Goal: Browse casually: Explore the website without a specific task or goal

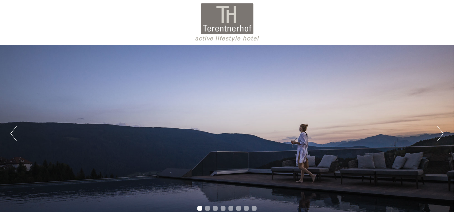
click at [445, 131] on div "Previous Next 1 2 3 4 5 6 7 8" at bounding box center [227, 133] width 454 height 177
click at [436, 135] on div "Previous Next 1 2 3 4 5 6 7 8" at bounding box center [227, 133] width 454 height 177
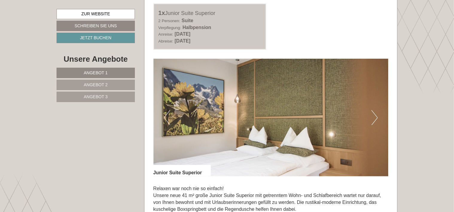
scroll to position [389, 0]
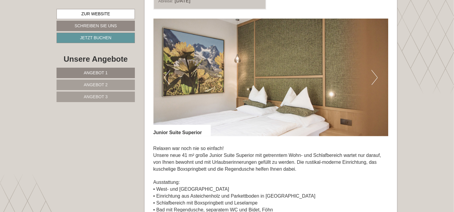
click at [375, 78] on button "Next" at bounding box center [374, 77] width 6 height 15
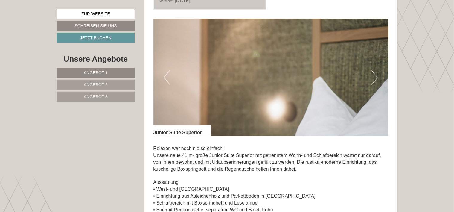
click at [375, 78] on button "Next" at bounding box center [374, 77] width 6 height 15
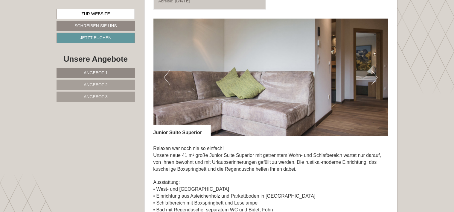
click at [375, 78] on button "Next" at bounding box center [374, 77] width 6 height 15
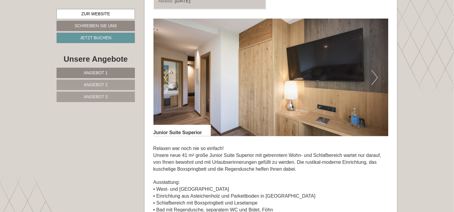
click at [375, 78] on button "Next" at bounding box center [374, 77] width 6 height 15
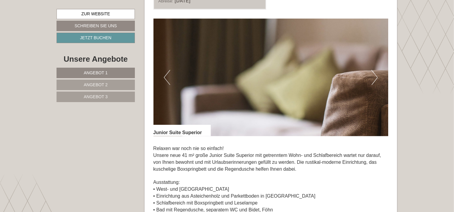
click at [375, 78] on button "Next" at bounding box center [374, 77] width 6 height 15
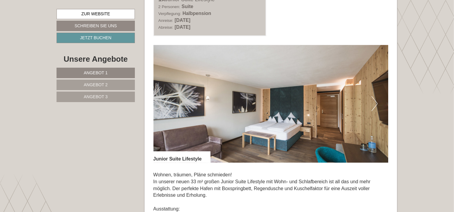
scroll to position [807, 0]
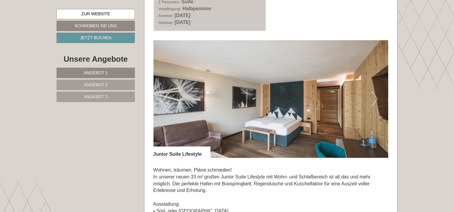
click at [378, 99] on img at bounding box center [270, 98] width 235 height 117
click at [372, 100] on button "Next" at bounding box center [374, 98] width 6 height 15
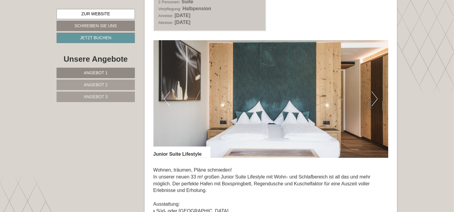
click at [372, 100] on button "Next" at bounding box center [374, 98] width 6 height 15
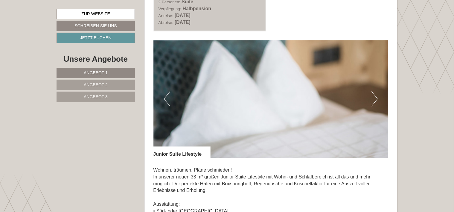
click at [371, 102] on img at bounding box center [270, 98] width 235 height 117
click at [370, 104] on img at bounding box center [270, 98] width 235 height 117
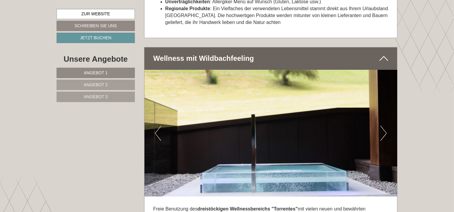
scroll to position [1973, 0]
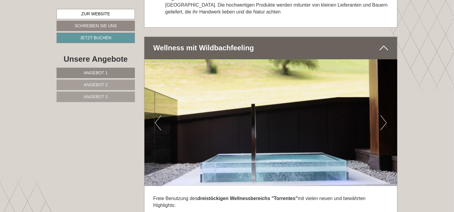
click at [384, 117] on button "Next" at bounding box center [383, 122] width 6 height 15
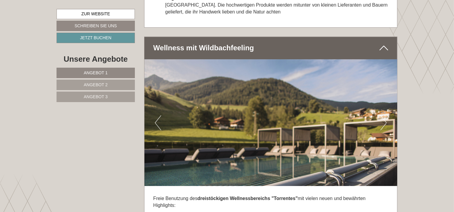
click at [386, 115] on button "Next" at bounding box center [383, 122] width 6 height 15
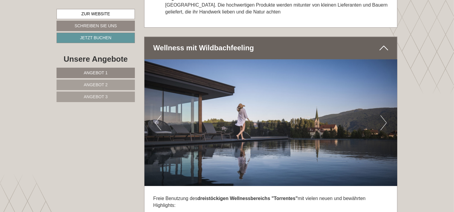
click at [386, 115] on button "Next" at bounding box center [383, 122] width 6 height 15
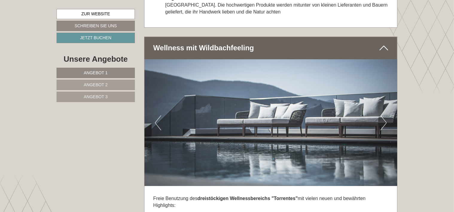
click at [386, 115] on button "Next" at bounding box center [383, 122] width 6 height 15
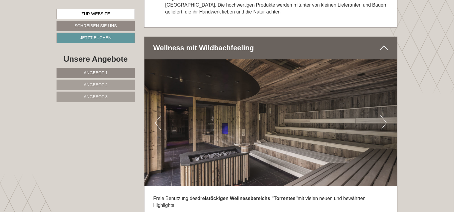
click at [386, 115] on button "Next" at bounding box center [383, 122] width 6 height 15
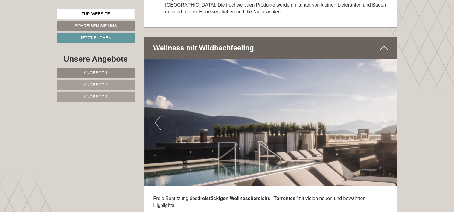
click at [386, 115] on button "Next" at bounding box center [383, 122] width 6 height 15
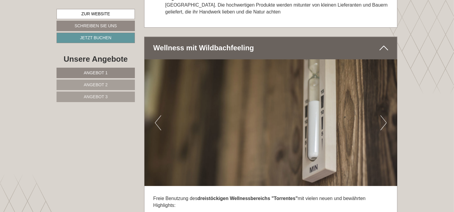
click at [386, 115] on button "Next" at bounding box center [383, 122] width 6 height 15
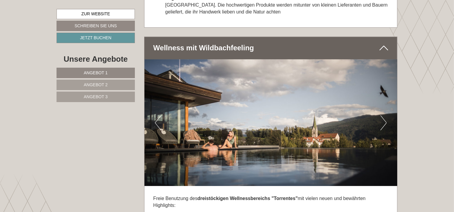
click at [386, 115] on button "Next" at bounding box center [383, 122] width 6 height 15
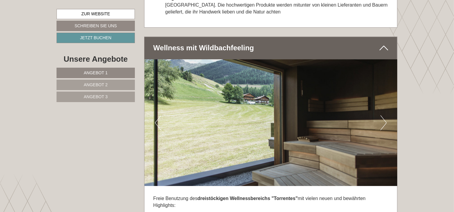
click at [386, 115] on button "Next" at bounding box center [383, 122] width 6 height 15
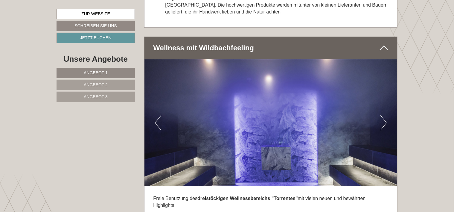
click at [386, 115] on button "Next" at bounding box center [383, 122] width 6 height 15
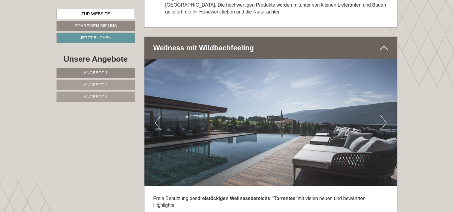
click at [386, 115] on button "Next" at bounding box center [383, 122] width 6 height 15
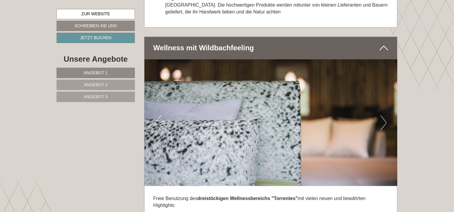
click at [386, 115] on button "Next" at bounding box center [383, 122] width 6 height 15
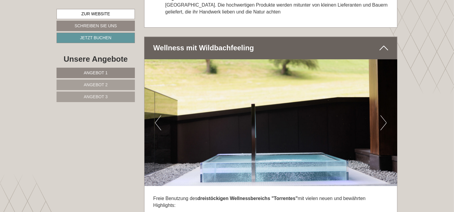
click at [386, 115] on button "Next" at bounding box center [383, 122] width 6 height 15
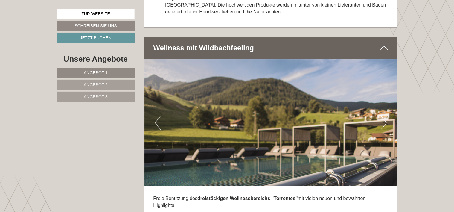
click at [386, 115] on button "Next" at bounding box center [383, 122] width 6 height 15
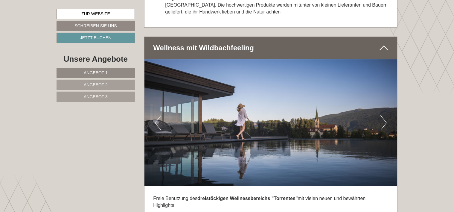
click at [386, 115] on button "Next" at bounding box center [383, 122] width 6 height 15
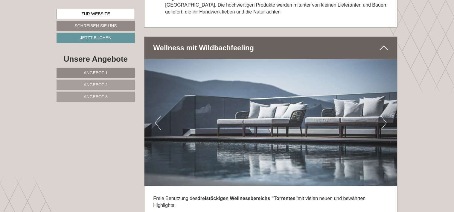
click at [385, 115] on button "Next" at bounding box center [383, 122] width 6 height 15
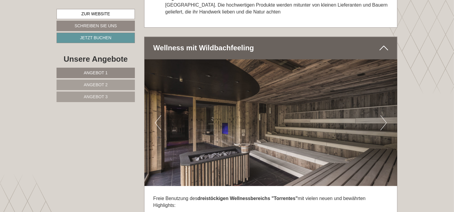
click at [385, 115] on button "Next" at bounding box center [383, 122] width 6 height 15
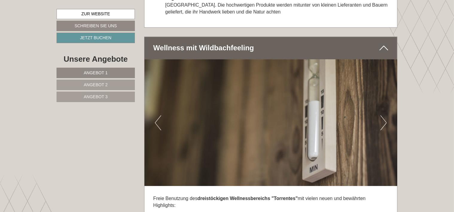
click at [386, 112] on div "Previous Next" at bounding box center [270, 122] width 253 height 127
click at [383, 115] on button "Next" at bounding box center [383, 122] width 6 height 15
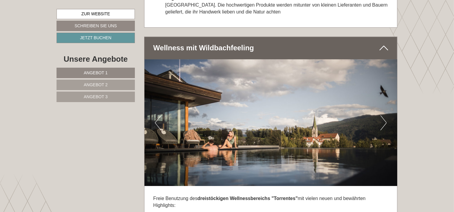
click at [381, 115] on button "Next" at bounding box center [383, 122] width 6 height 15
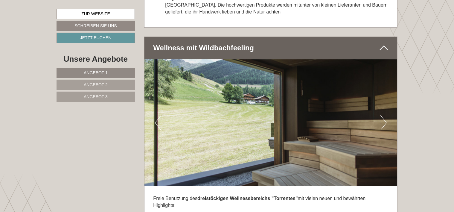
click at [381, 115] on button "Next" at bounding box center [383, 122] width 6 height 15
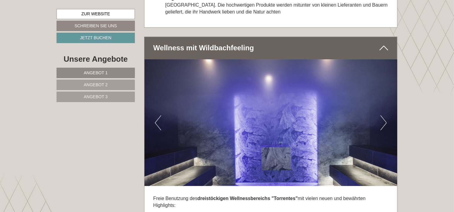
click at [381, 115] on button "Next" at bounding box center [383, 122] width 6 height 15
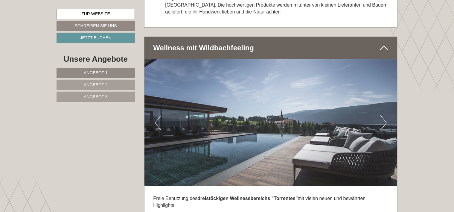
click at [381, 115] on button "Next" at bounding box center [383, 122] width 6 height 15
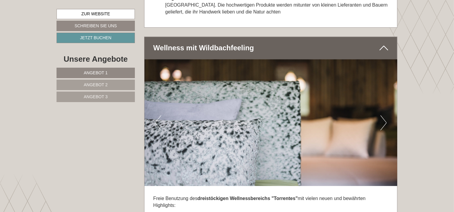
click at [381, 115] on button "Next" at bounding box center [383, 122] width 6 height 15
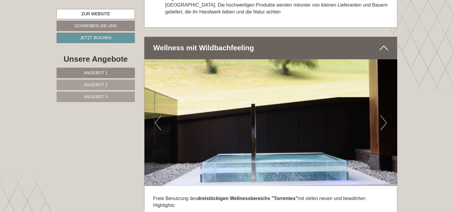
click at [381, 115] on button "Next" at bounding box center [383, 122] width 6 height 15
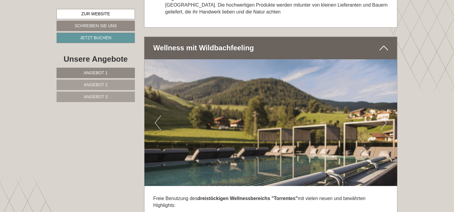
click at [381, 116] on button "Next" at bounding box center [383, 122] width 6 height 15
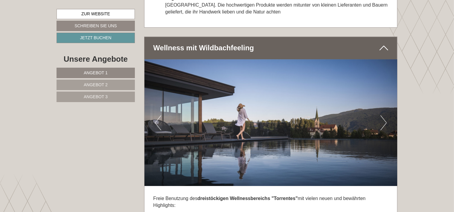
click at [381, 116] on button "Next" at bounding box center [383, 122] width 6 height 15
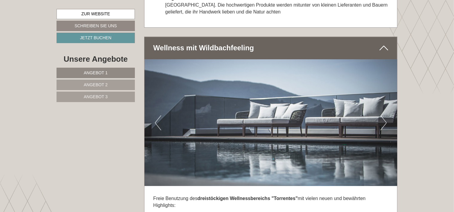
click at [381, 116] on button "Next" at bounding box center [383, 122] width 6 height 15
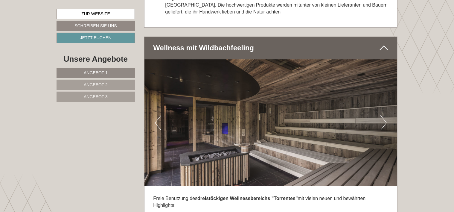
click at [381, 116] on button "Next" at bounding box center [383, 122] width 6 height 15
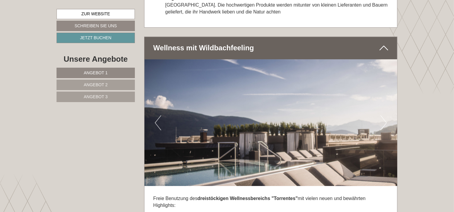
click at [381, 116] on button "Next" at bounding box center [383, 122] width 6 height 15
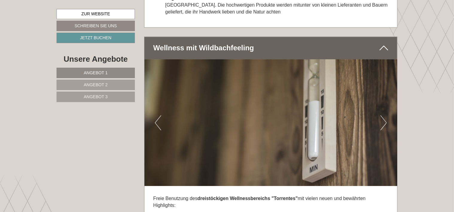
click at [381, 117] on button "Next" at bounding box center [383, 122] width 6 height 15
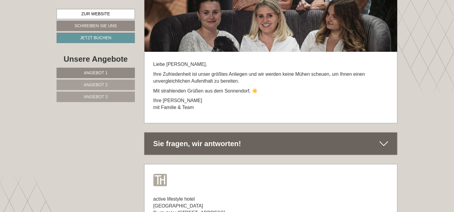
scroll to position [3647, 0]
